Goal: Task Accomplishment & Management: Manage account settings

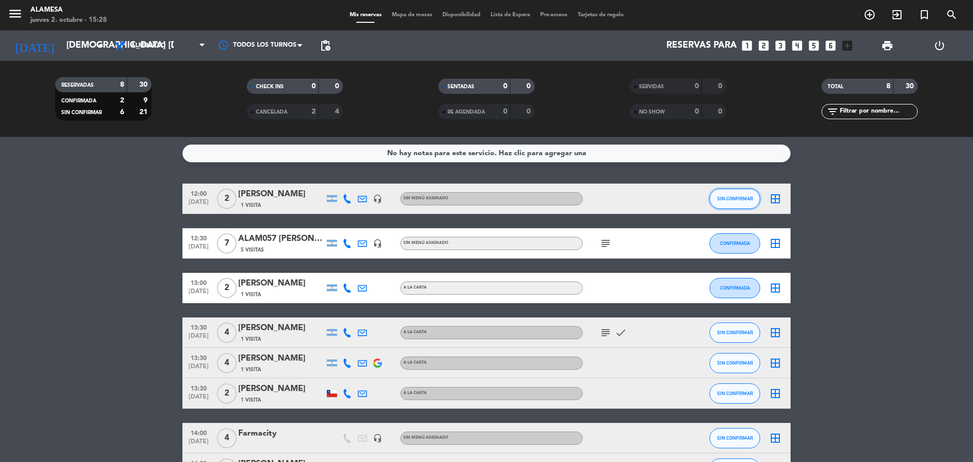
click at [729, 192] on button "SIN CONFIRMAR" at bounding box center [735, 199] width 51 height 20
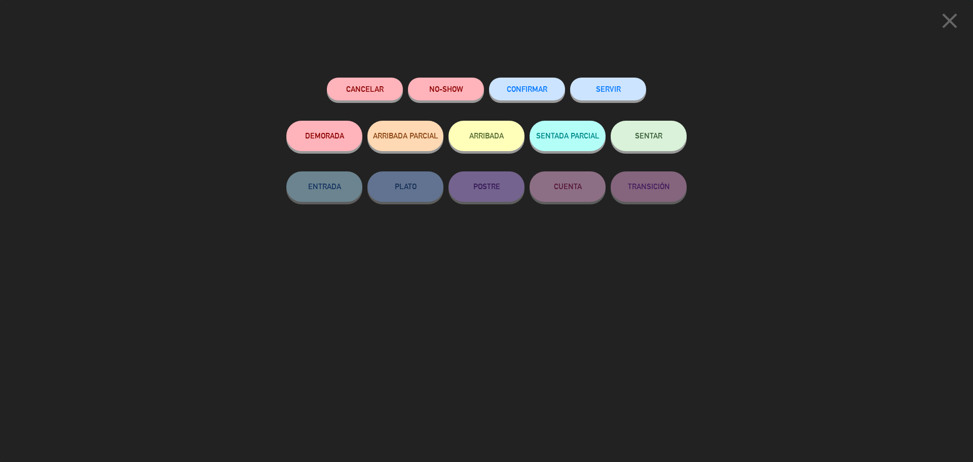
click at [442, 90] on button "NO-SHOW" at bounding box center [446, 89] width 76 height 23
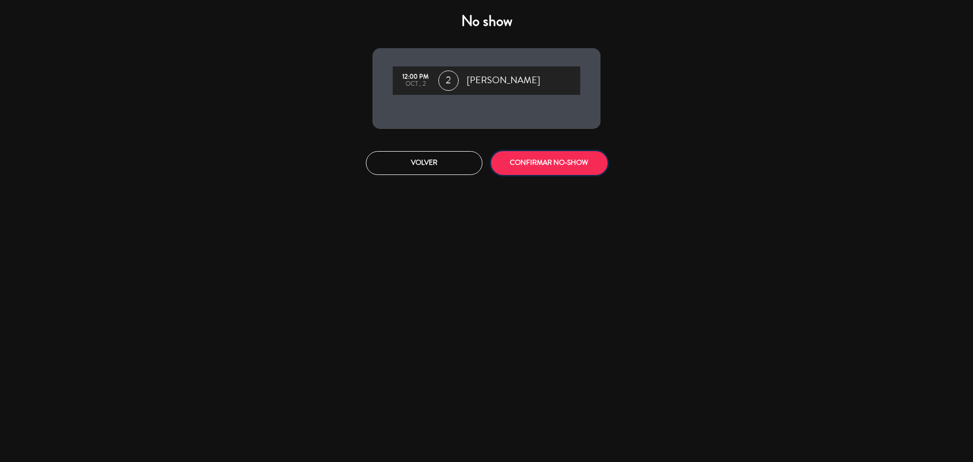
click at [547, 164] on button "CONFIRMAR NO-SHOW" at bounding box center [549, 163] width 117 height 24
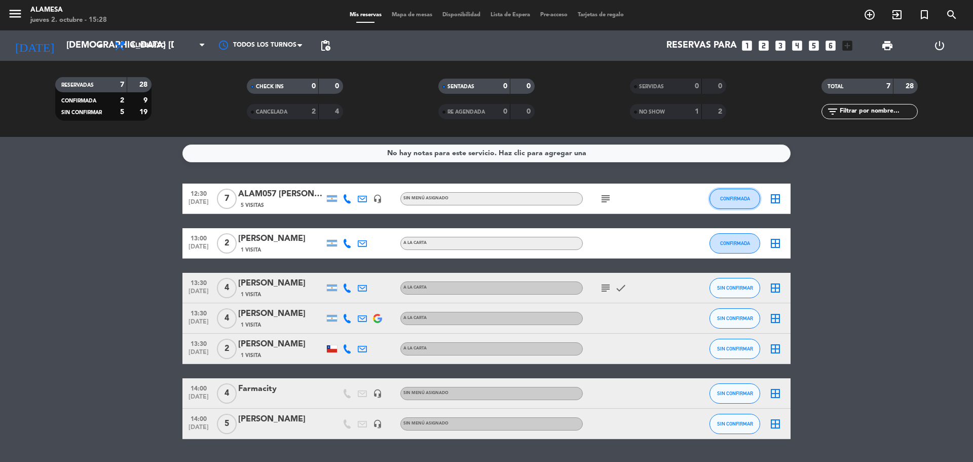
click at [726, 200] on span "CONFIRMADA" at bounding box center [735, 199] width 30 height 6
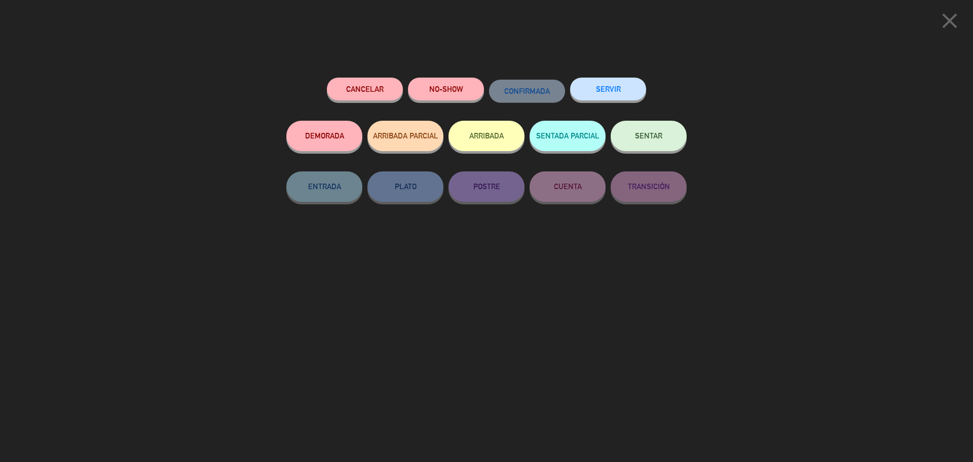
click at [944, 17] on icon "close" at bounding box center [949, 20] width 25 height 25
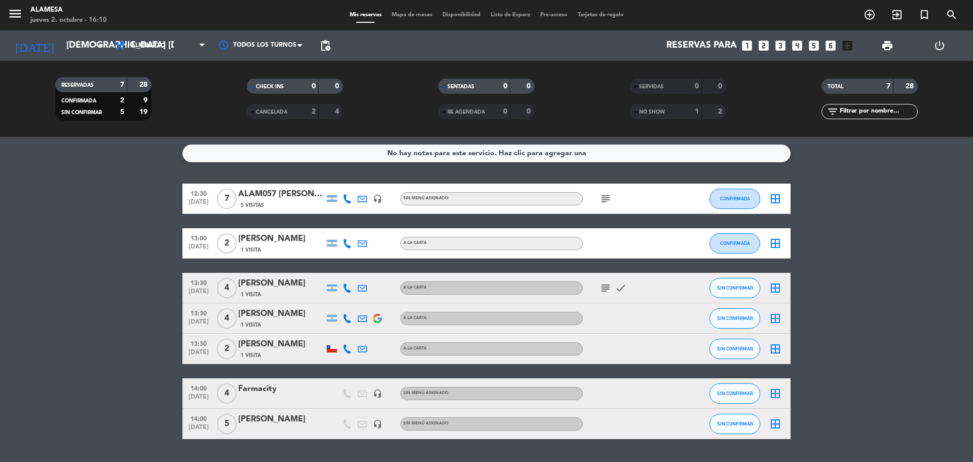
click at [230, 193] on span "7" at bounding box center [227, 199] width 20 height 20
click at [288, 193] on div "ALAM057 [PERSON_NAME]" at bounding box center [281, 194] width 86 height 13
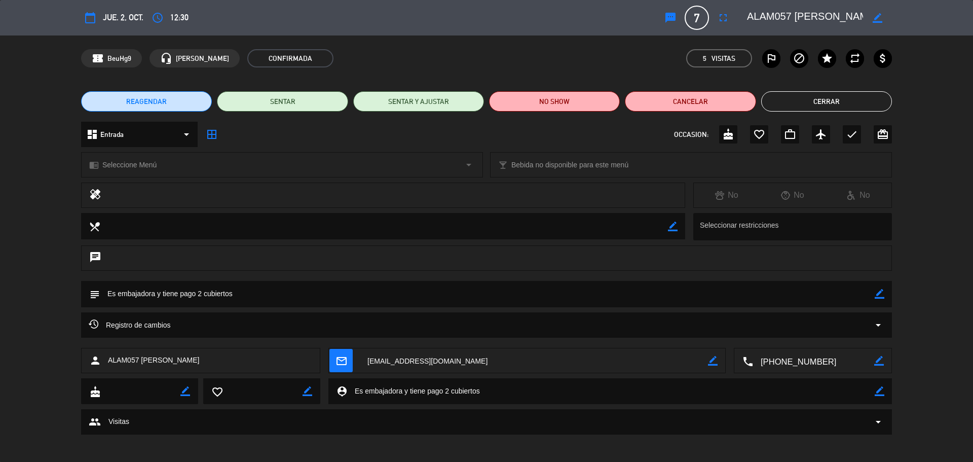
click at [694, 21] on span "7" at bounding box center [697, 18] width 24 height 24
click at [720, 13] on icon "fullscreen" at bounding box center [723, 18] width 12 height 12
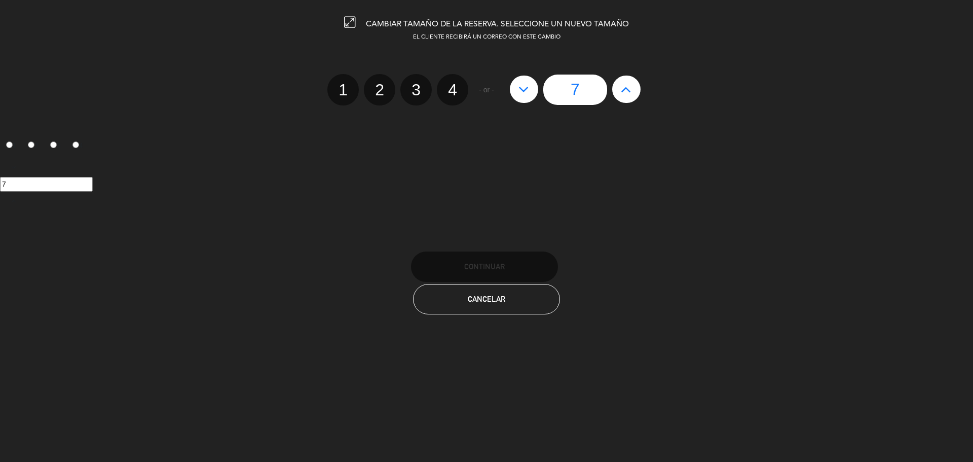
click at [521, 90] on icon at bounding box center [524, 89] width 11 height 16
type input "6"
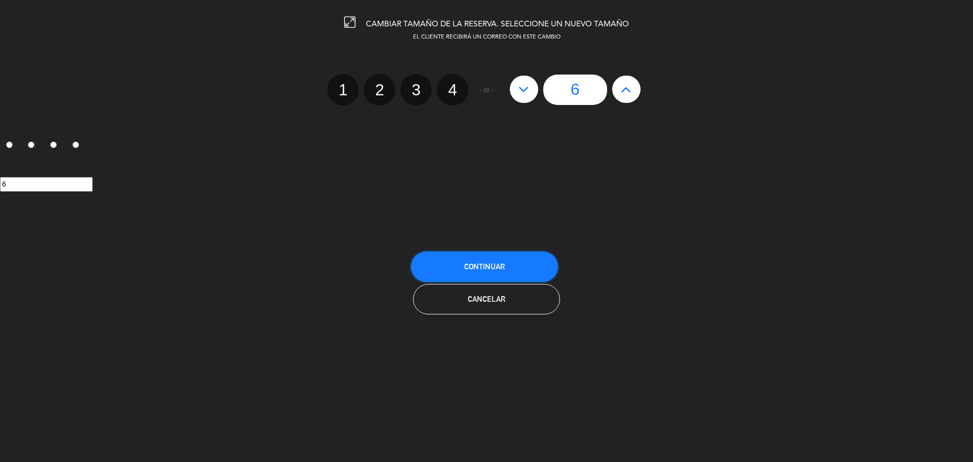
click at [513, 259] on button "Continuar" at bounding box center [484, 266] width 147 height 30
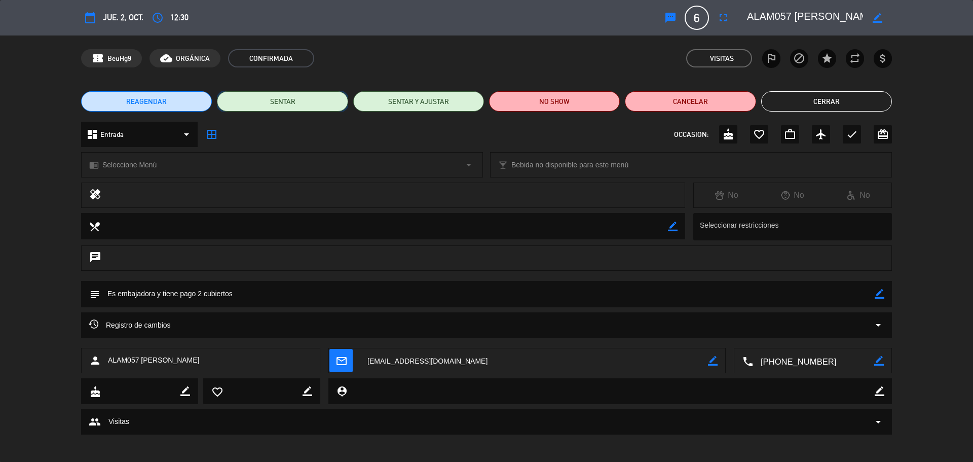
click at [270, 99] on button "SENTAR" at bounding box center [282, 101] width 131 height 20
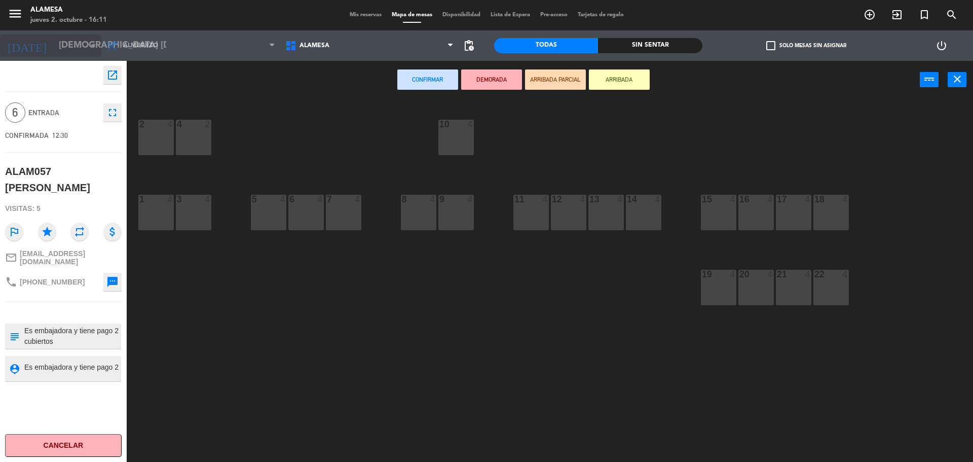
click at [65, 45] on input "[DEMOGRAPHIC_DATA] [DATE]" at bounding box center [113, 45] width 118 height 20
click at [956, 78] on icon "close" at bounding box center [957, 79] width 12 height 12
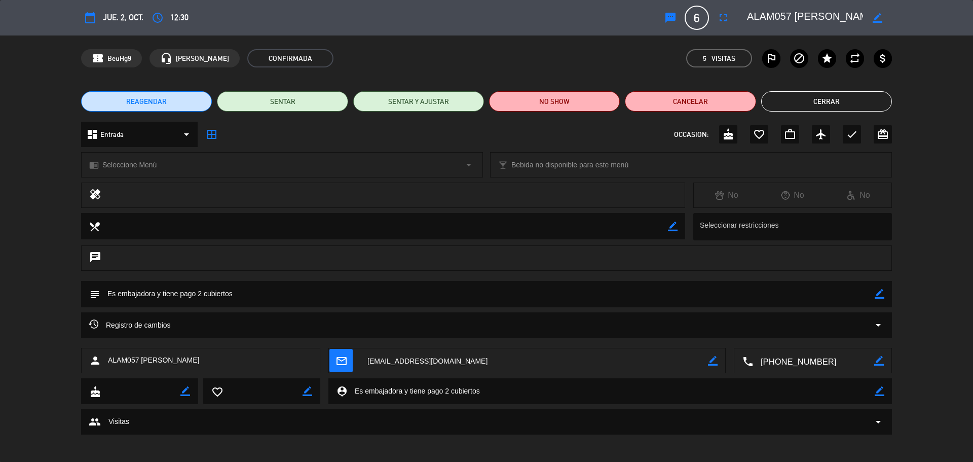
click at [831, 102] on button "Cerrar" at bounding box center [826, 101] width 131 height 20
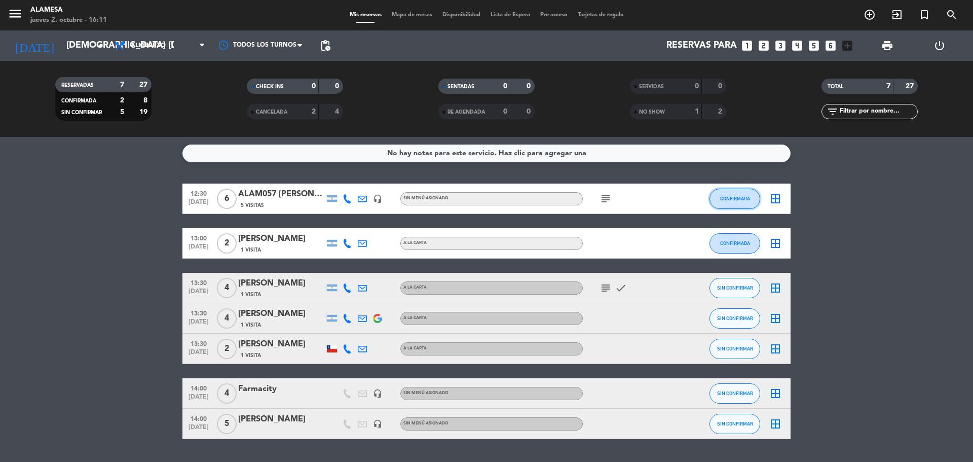
click at [732, 199] on span "CONFIRMADA" at bounding box center [735, 199] width 30 height 6
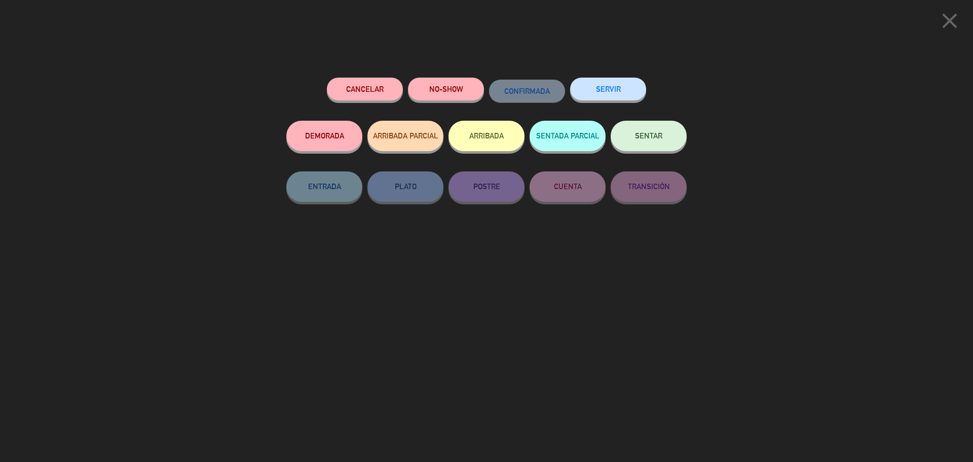
click at [605, 84] on button "SERVIR" at bounding box center [608, 89] width 76 height 23
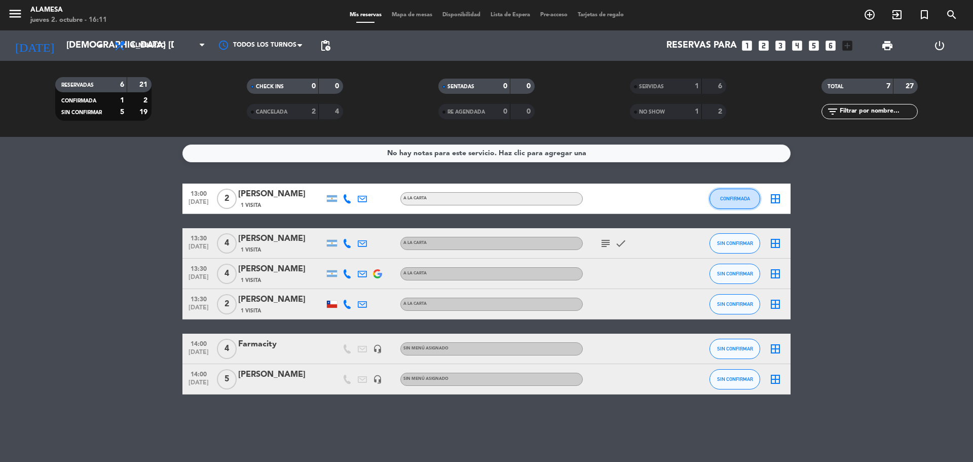
click at [717, 203] on button "CONFIRMADA" at bounding box center [735, 199] width 51 height 20
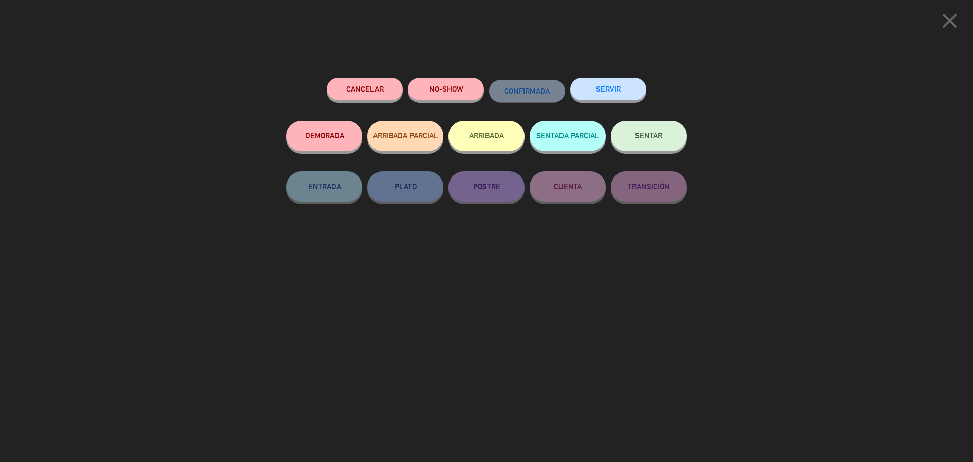
click at [613, 94] on button "SERVIR" at bounding box center [608, 89] width 76 height 23
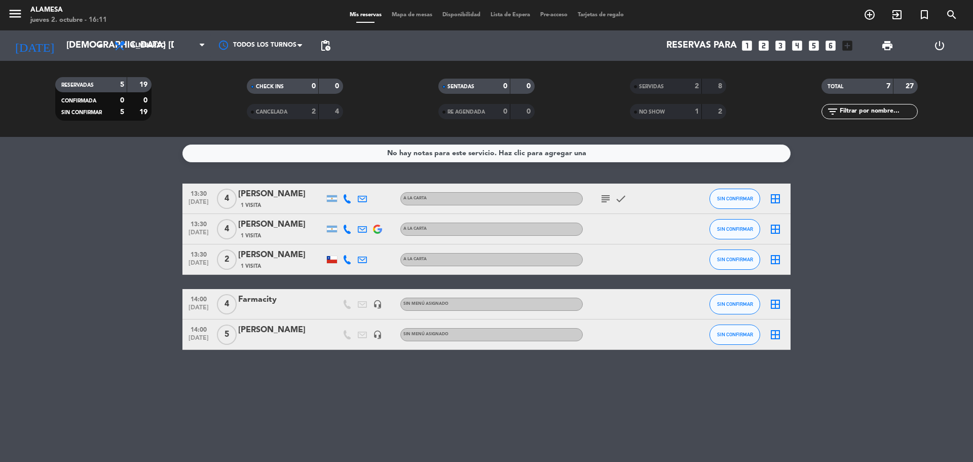
click at [741, 209] on div "SIN CONFIRMAR" at bounding box center [735, 198] width 51 height 30
click at [251, 201] on span "1 Visita" at bounding box center [251, 205] width 20 height 8
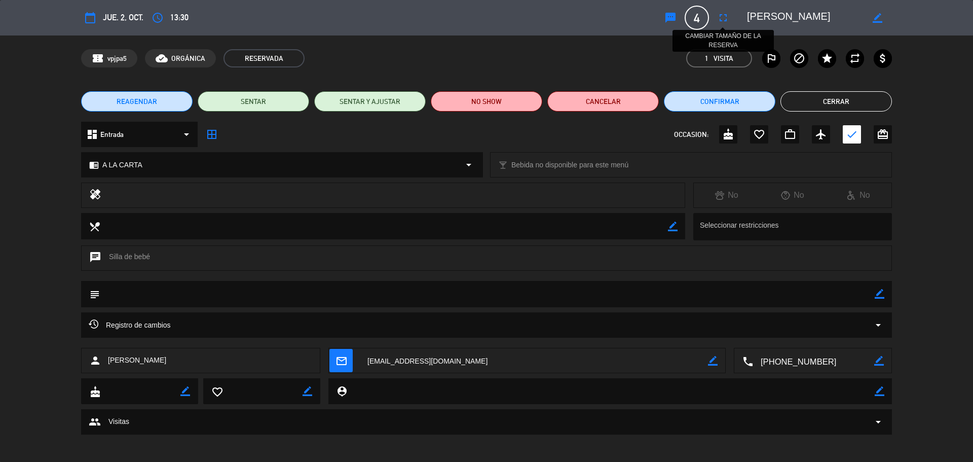
click at [717, 10] on button "fullscreen" at bounding box center [723, 18] width 18 height 18
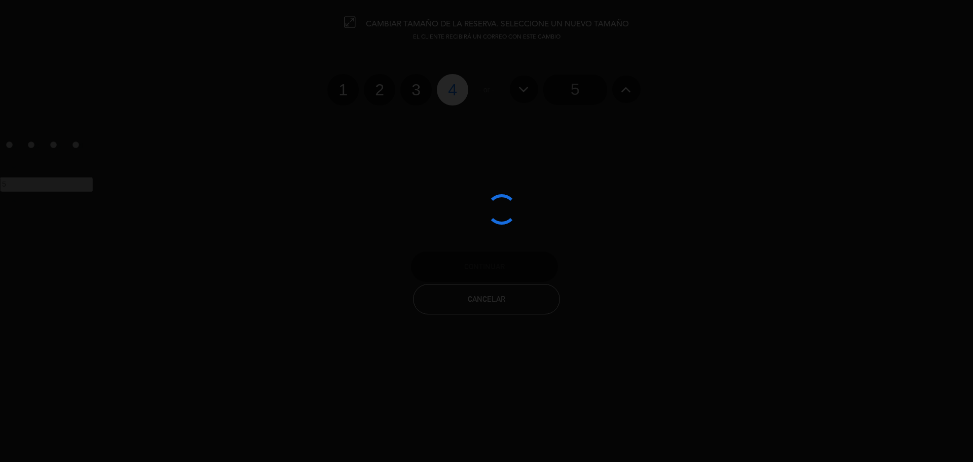
click at [412, 85] on div at bounding box center [486, 231] width 973 height 462
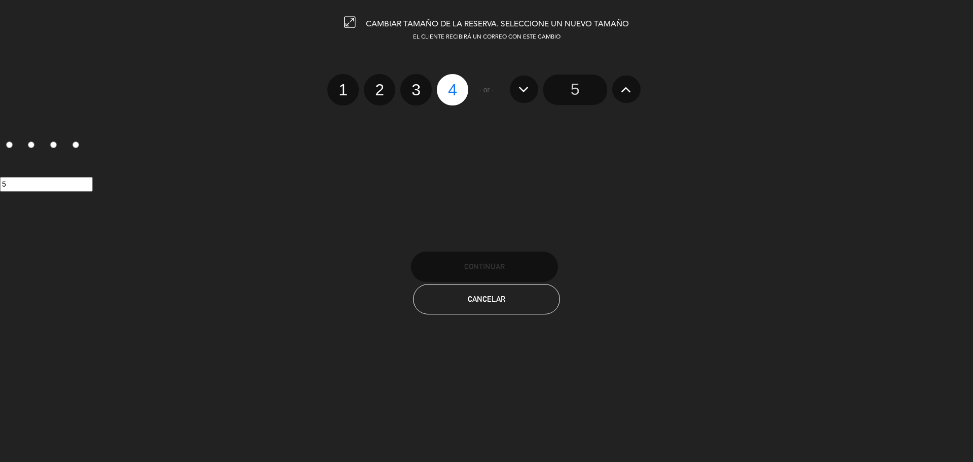
click at [411, 85] on label "3" at bounding box center [415, 89] width 31 height 31
click at [412, 84] on input "3" at bounding box center [415, 81] width 7 height 7
radio input "true"
radio input "false"
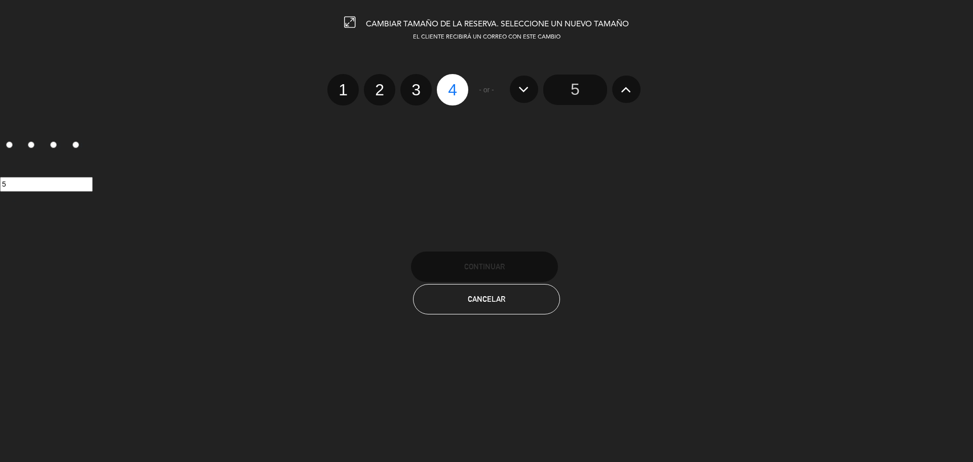
radio input "false"
radio input "true"
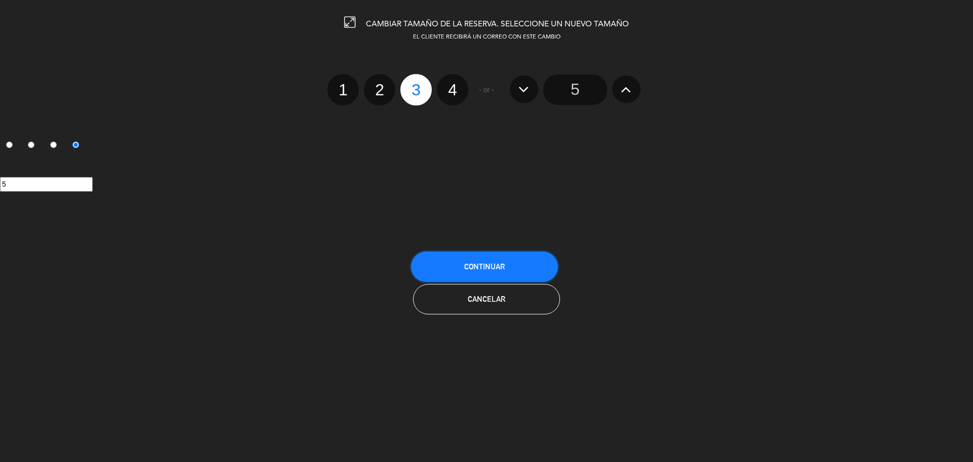
click at [534, 281] on button "Continuar" at bounding box center [484, 266] width 147 height 30
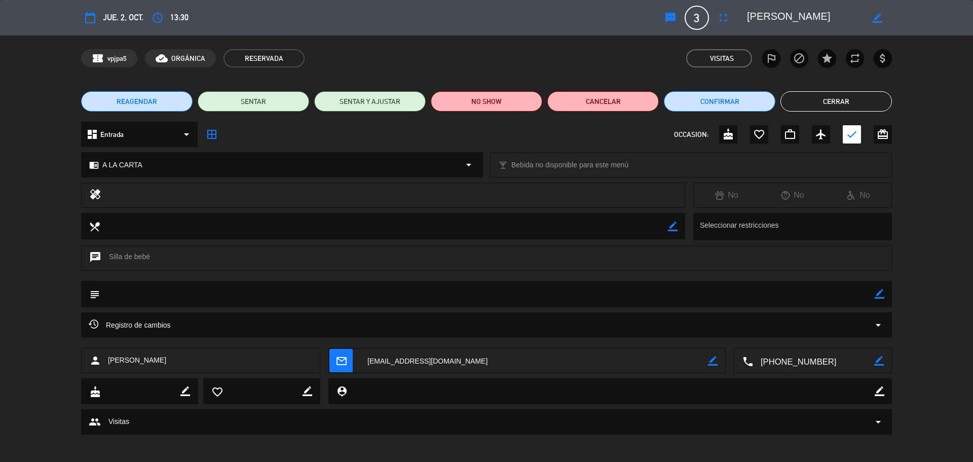
click at [827, 98] on button "Cerrar" at bounding box center [837, 101] width 112 height 20
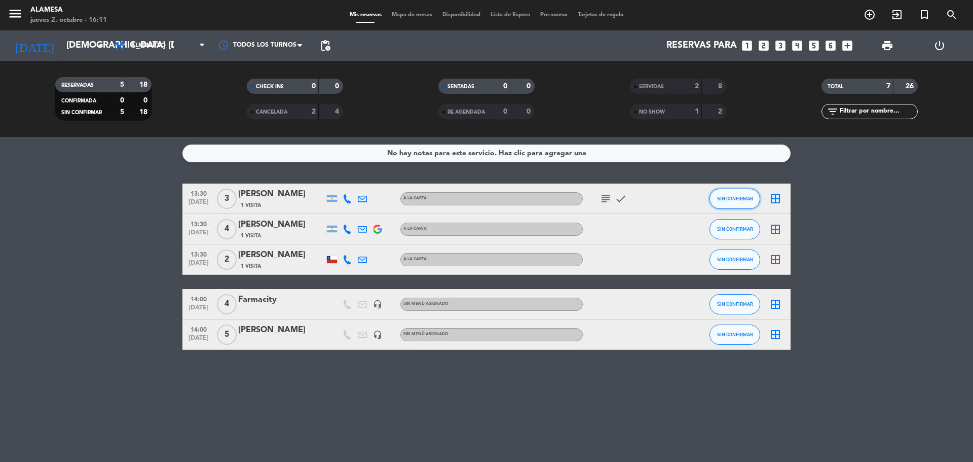
click at [738, 199] on span "SIN CONFIRMAR" at bounding box center [735, 199] width 36 height 6
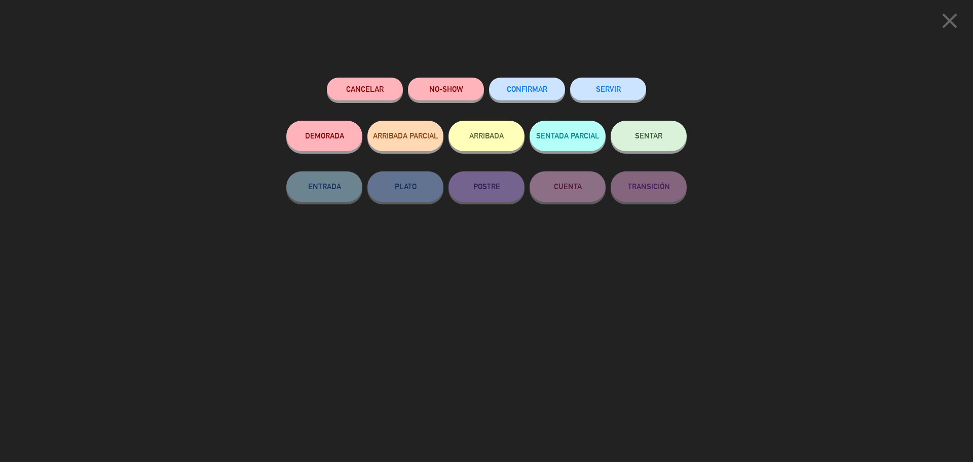
click at [620, 84] on button "SERVIR" at bounding box center [608, 89] width 76 height 23
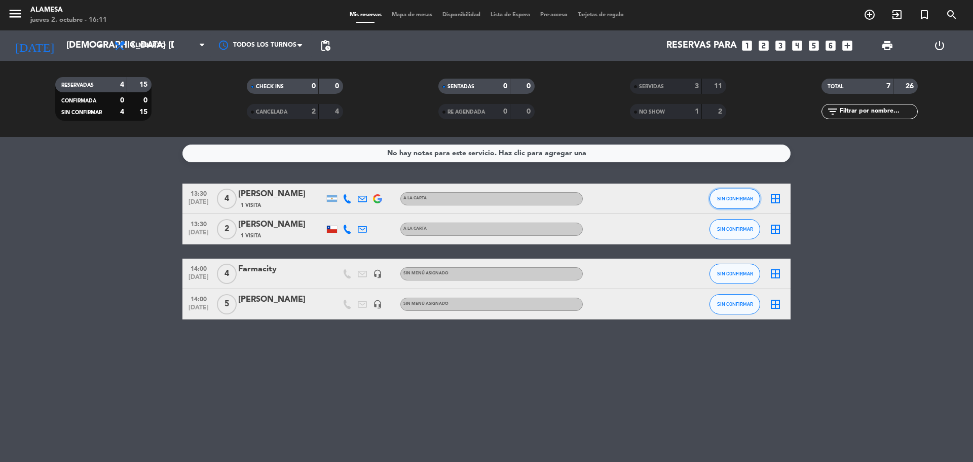
click at [722, 203] on button "SIN CONFIRMAR" at bounding box center [735, 199] width 51 height 20
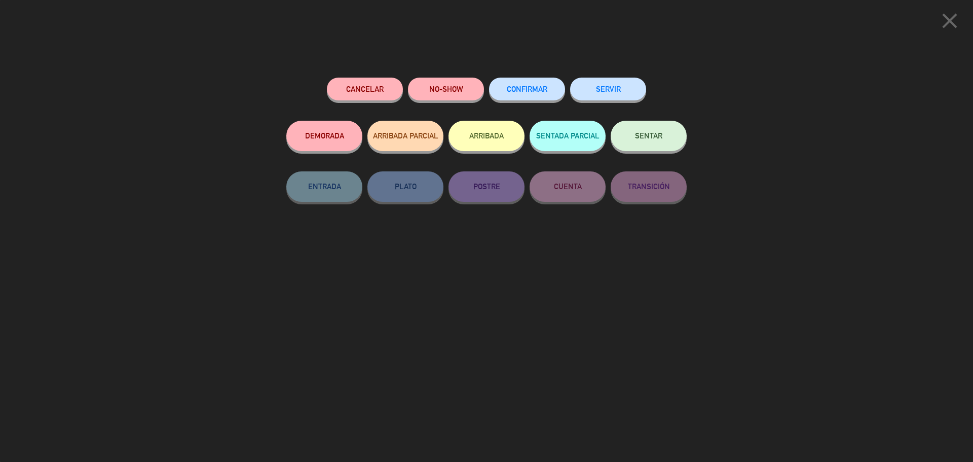
click at [591, 87] on button "SERVIR" at bounding box center [608, 89] width 76 height 23
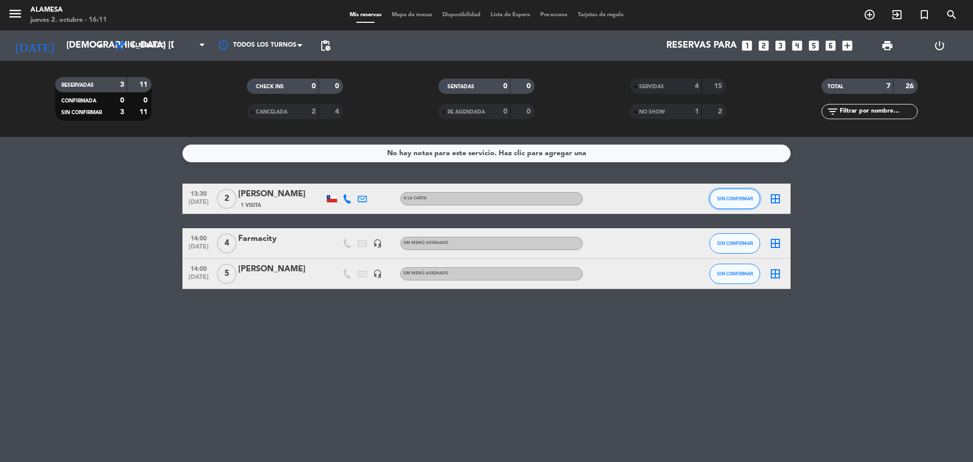
click at [741, 203] on button "SIN CONFIRMAR" at bounding box center [735, 199] width 51 height 20
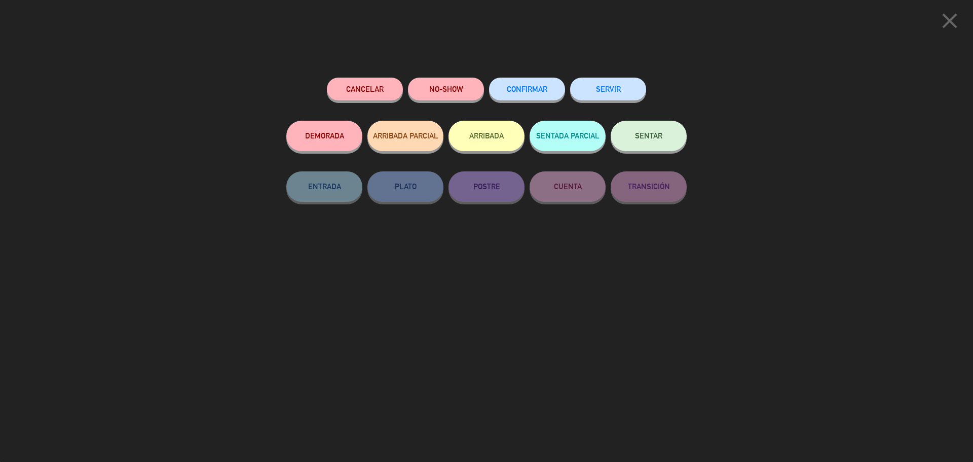
click at [616, 95] on button "SERVIR" at bounding box center [608, 89] width 76 height 23
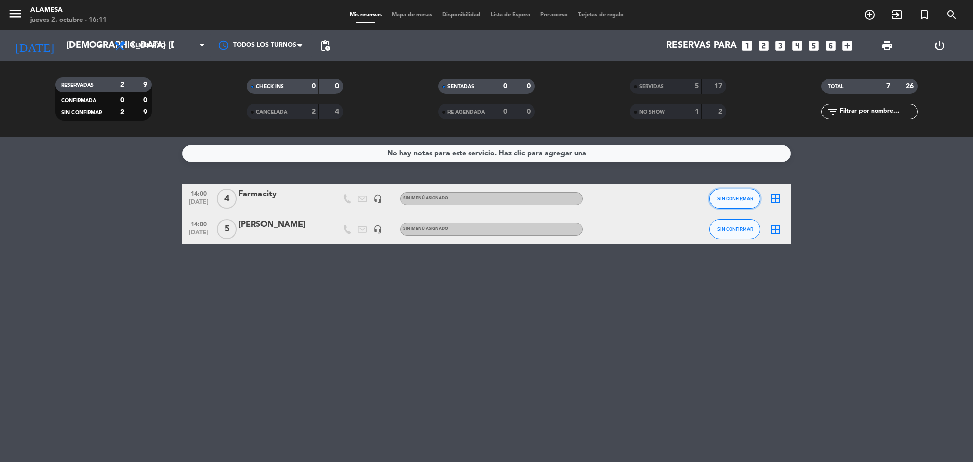
click at [730, 202] on button "SIN CONFIRMAR" at bounding box center [735, 199] width 51 height 20
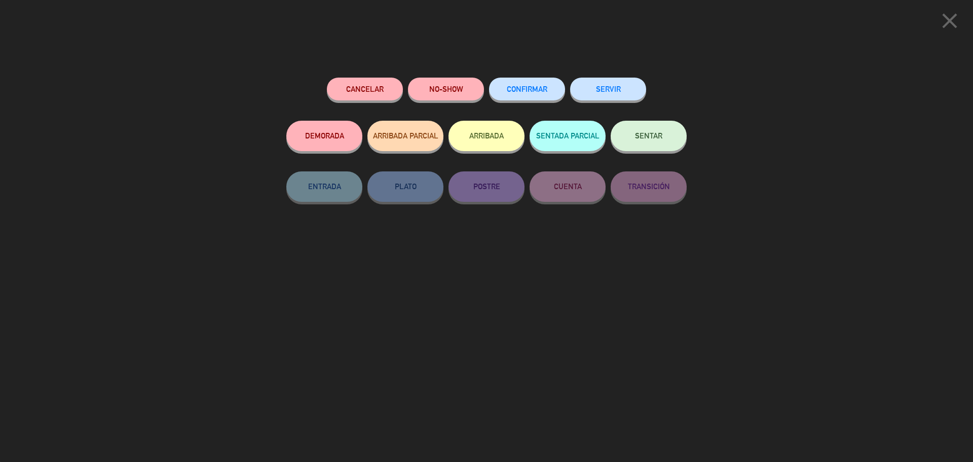
click at [589, 78] on div "SERVIR" at bounding box center [608, 99] width 76 height 43
click at [614, 93] on button "SERVIR" at bounding box center [608, 89] width 76 height 23
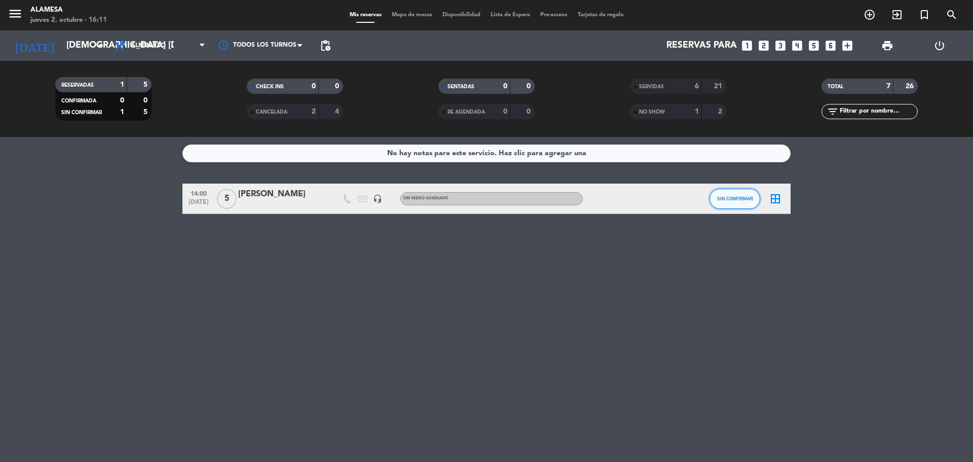
click at [715, 196] on button "SIN CONFIRMAR" at bounding box center [735, 199] width 51 height 20
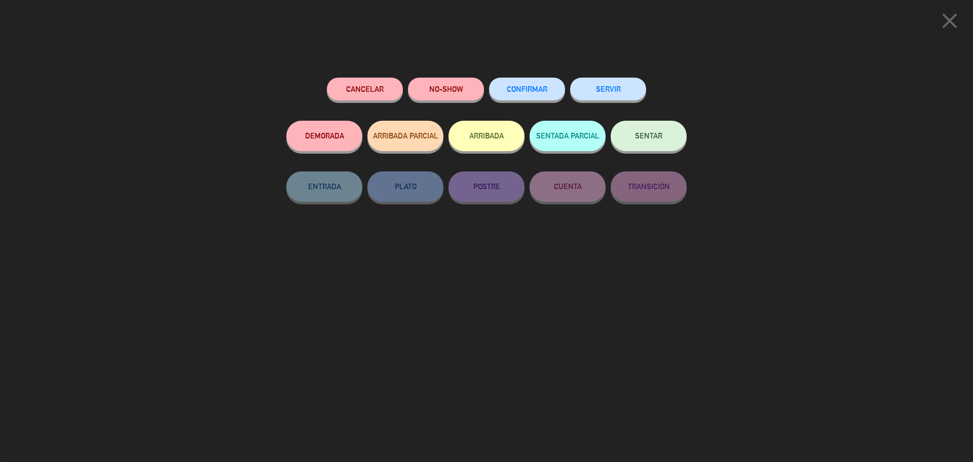
click at [589, 82] on button "SERVIR" at bounding box center [608, 89] width 76 height 23
